Goal: Task Accomplishment & Management: Use online tool/utility

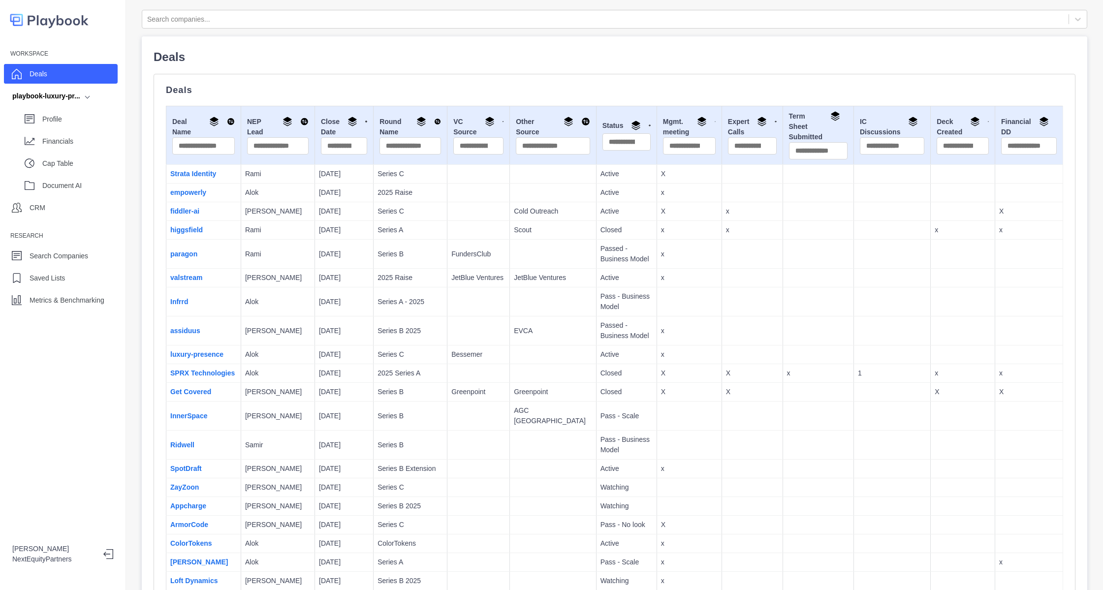
click at [790, 374] on p "x" at bounding box center [818, 373] width 63 height 10
click at [571, 88] on p "Deals" at bounding box center [614, 90] width 897 height 8
drag, startPoint x: 376, startPoint y: 214, endPoint x: 354, endPoint y: 171, distance: 47.3
click at [378, 214] on p "Series C" at bounding box center [410, 211] width 65 height 10
drag, startPoint x: 354, startPoint y: 171, endPoint x: 464, endPoint y: 359, distance: 217.5
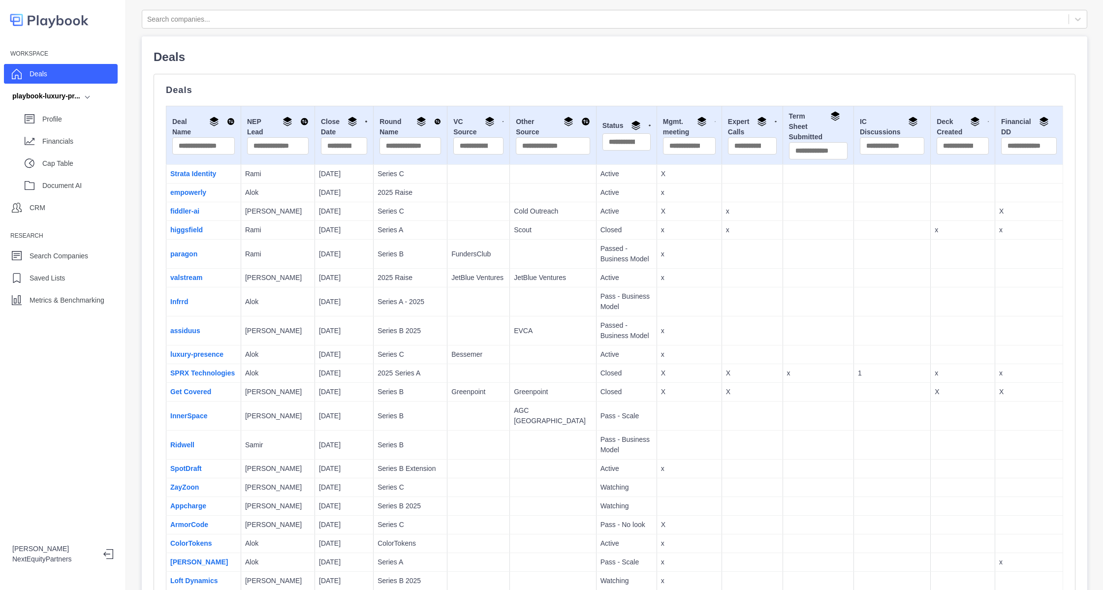
click at [464, 359] on p "Bessemer" at bounding box center [478, 354] width 54 height 10
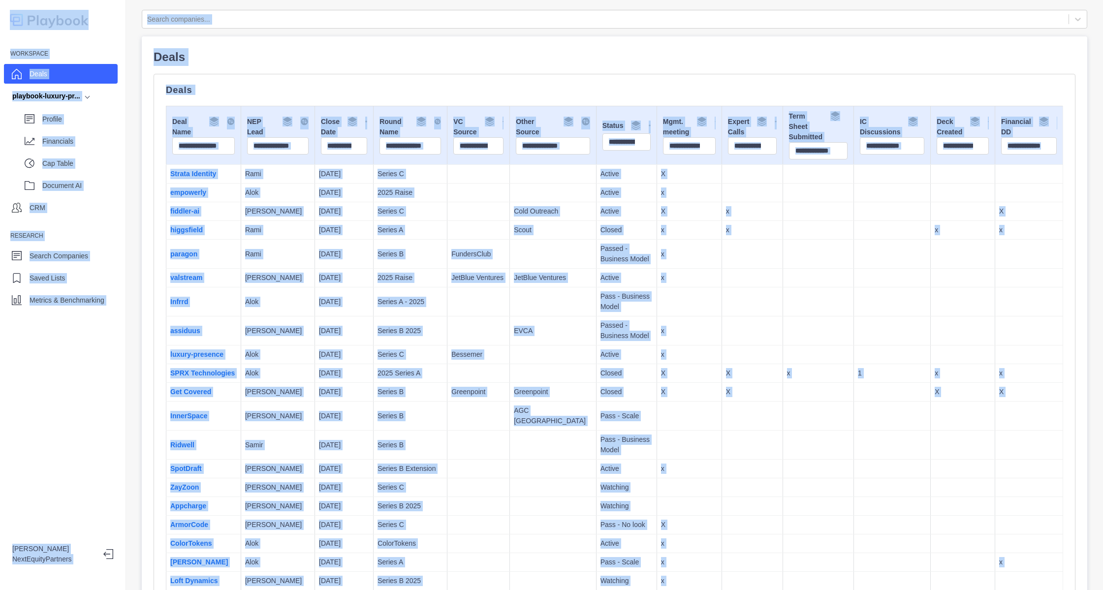
click at [464, 359] on p "Bessemer" at bounding box center [478, 354] width 54 height 10
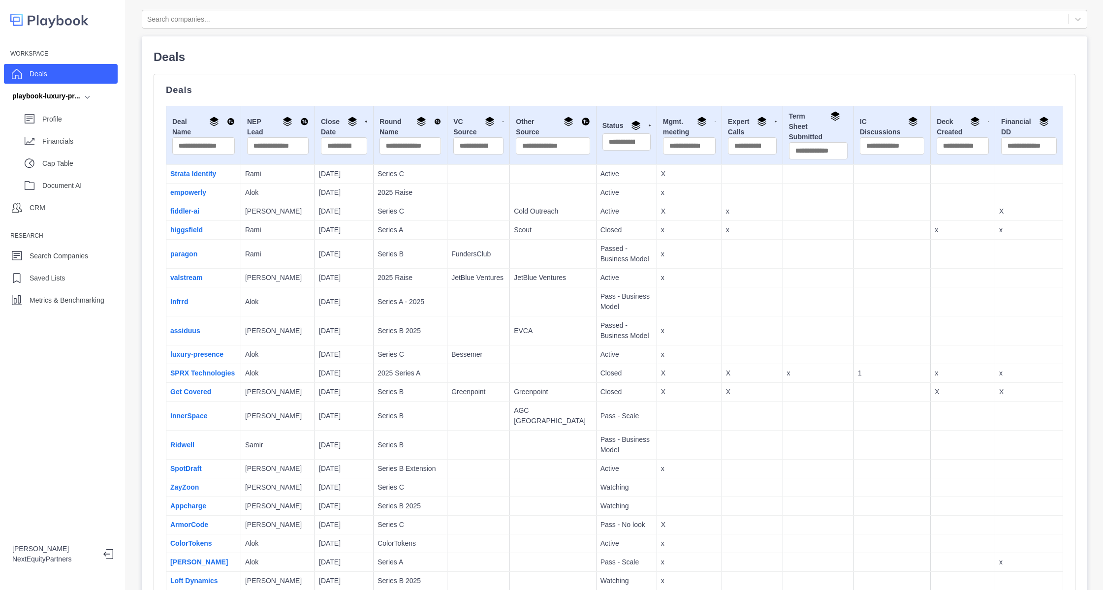
click at [783, 279] on td at bounding box center [818, 278] width 71 height 19
click at [185, 210] on link "fiddler-ai" at bounding box center [184, 211] width 29 height 8
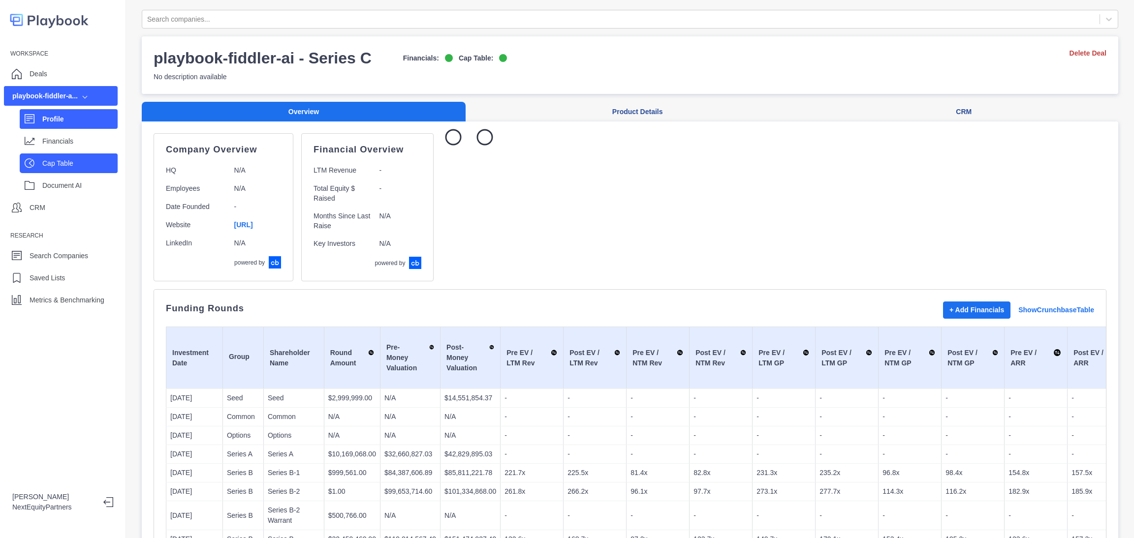
click at [72, 157] on div "Cap Table" at bounding box center [79, 163] width 75 height 15
click at [77, 141] on p "Financials" at bounding box center [79, 141] width 75 height 10
select select "SHARE_HOLDER_TYPE_WARRANT"
select select "SHARE_HOLDER_TYPE_OPTION"
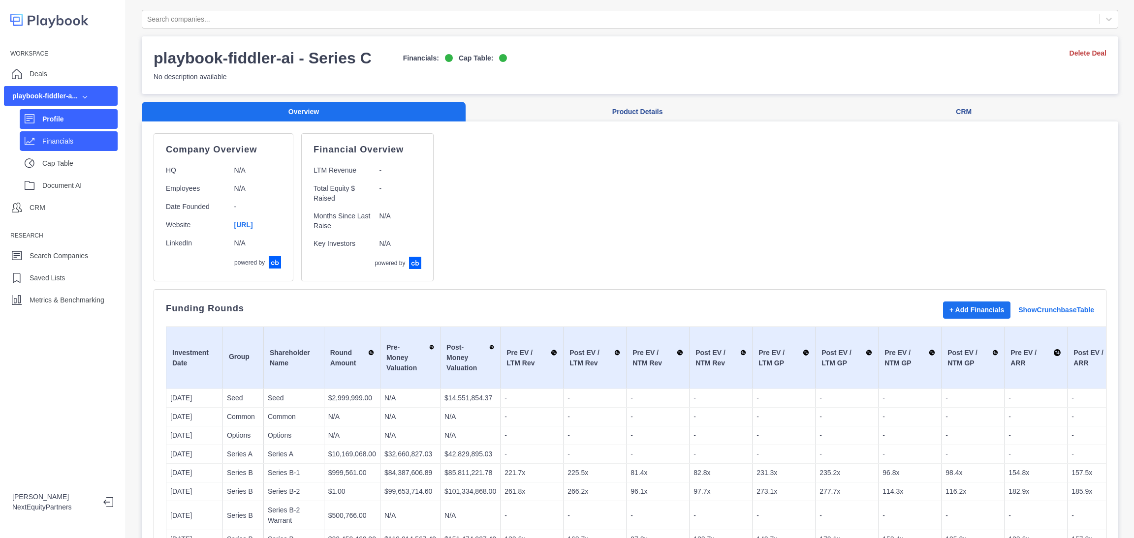
select select "SHARE_HOLDER_TYPE_OPTION"
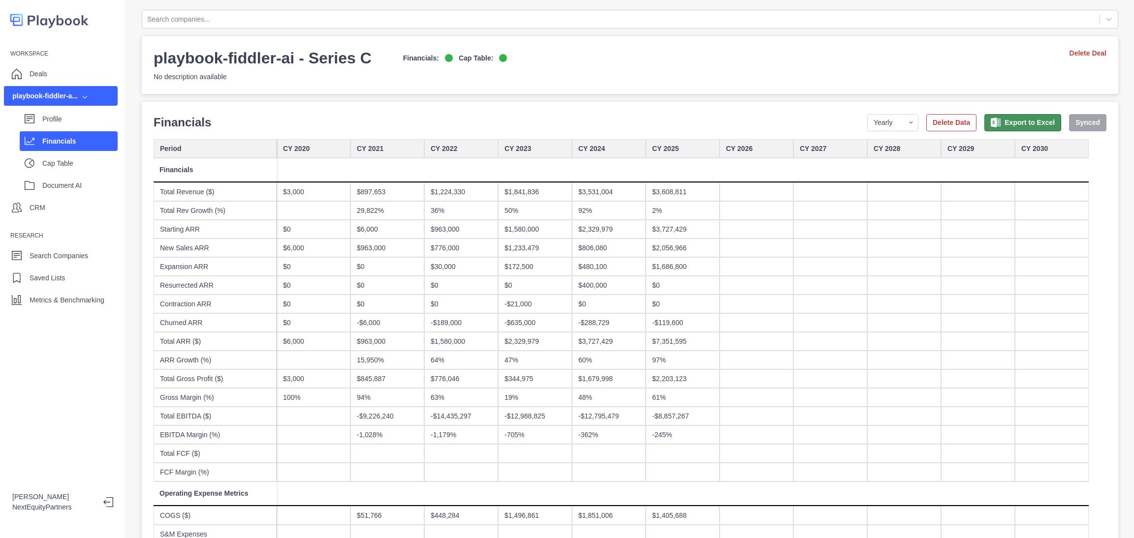
click at [991, 121] on icon "button" at bounding box center [996, 123] width 10 height 10
